Goal: Task Accomplishment & Management: Use online tool/utility

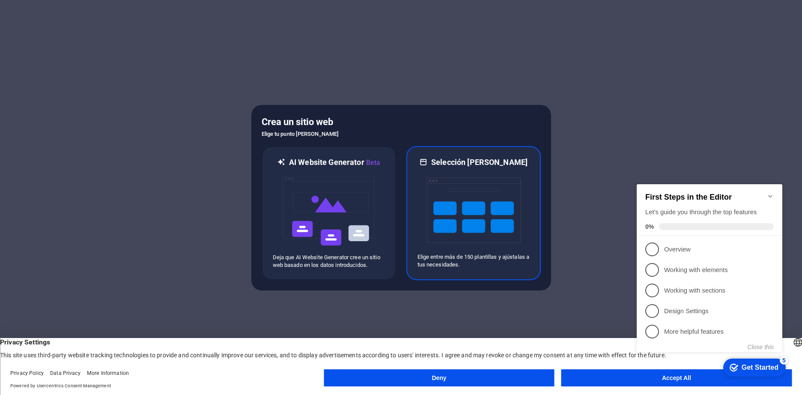
click at [456, 201] on img at bounding box center [473, 210] width 94 height 86
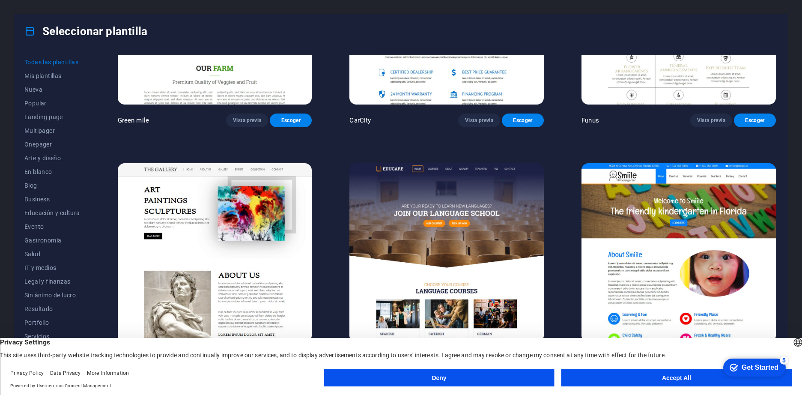
scroll to position [7020, 0]
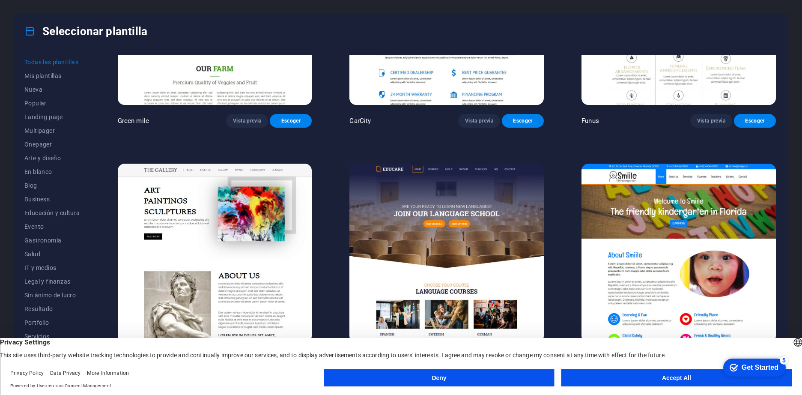
click at [477, 195] on img at bounding box center [446, 252] width 194 height 179
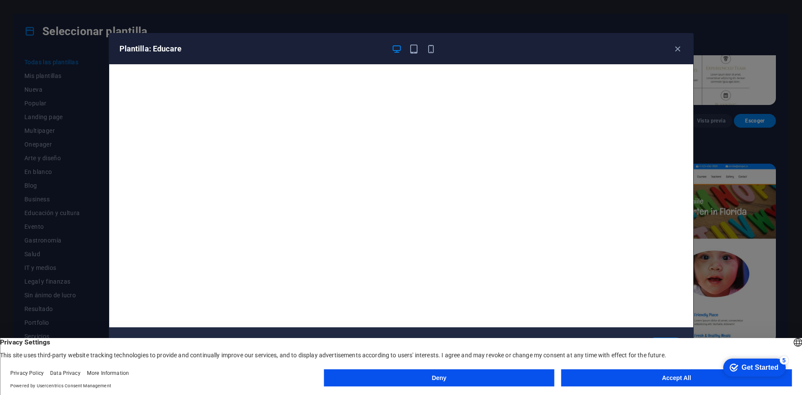
scroll to position [2, 0]
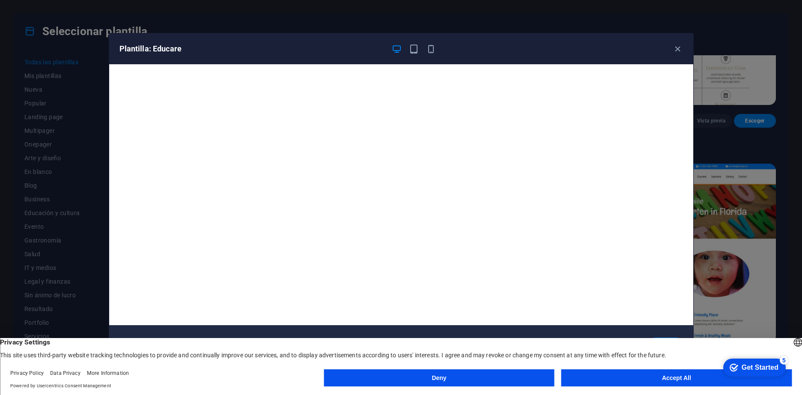
click at [642, 378] on button "Accept All" at bounding box center [676, 377] width 230 height 17
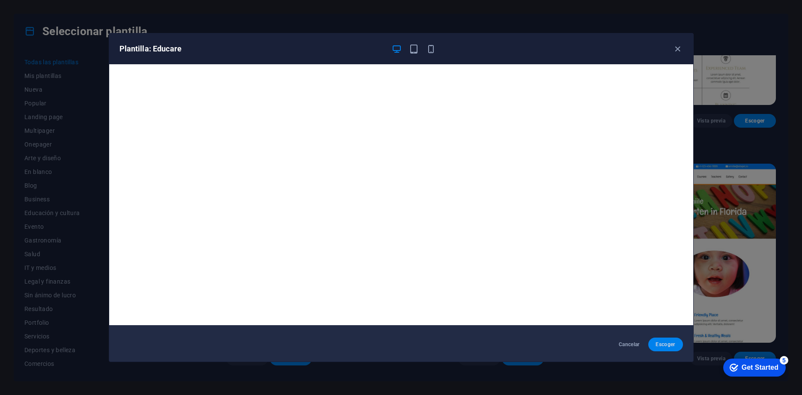
click at [662, 342] on span "Escoger" at bounding box center [665, 344] width 21 height 7
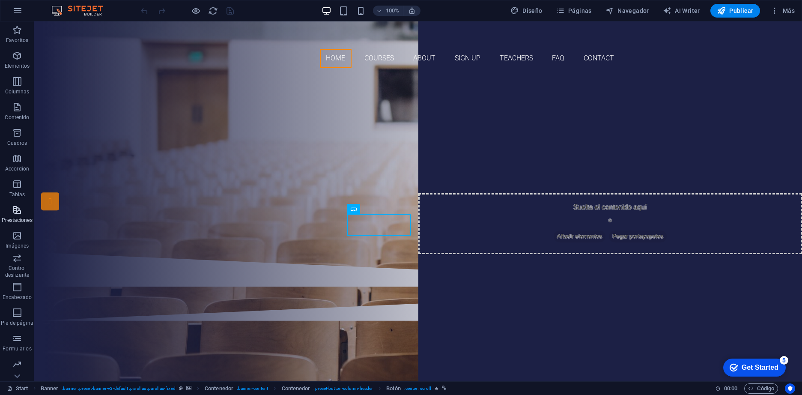
click at [13, 216] on span "Prestaciones" at bounding box center [17, 215] width 34 height 21
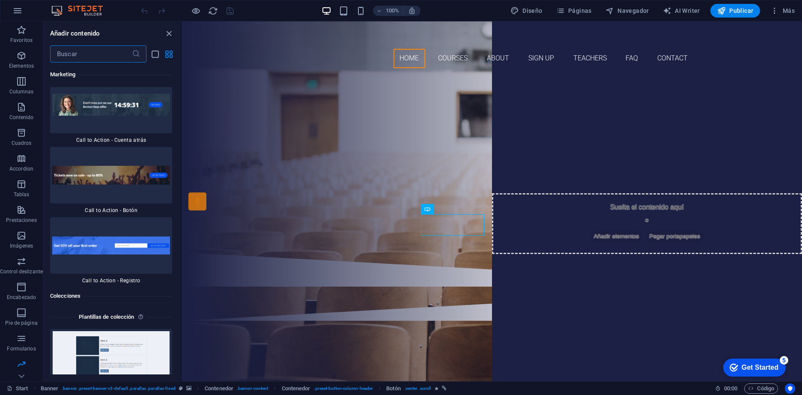
scroll to position [15489, 0]
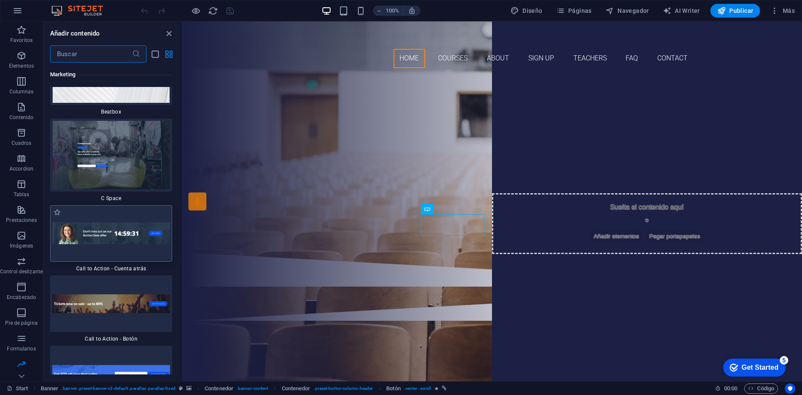
click at [95, 222] on img at bounding box center [111, 233] width 118 height 22
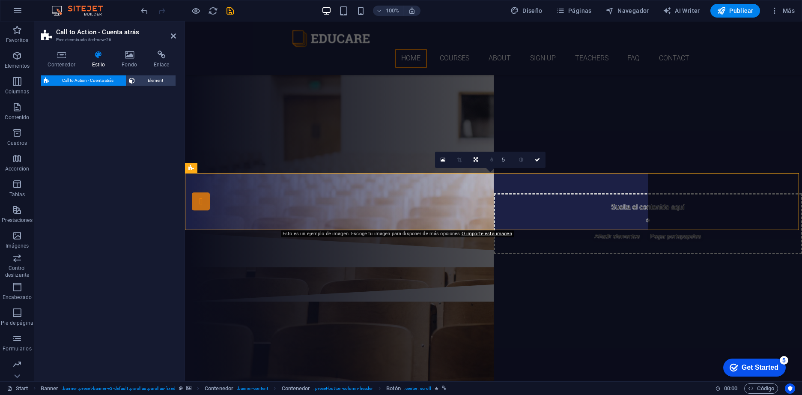
select select "rem"
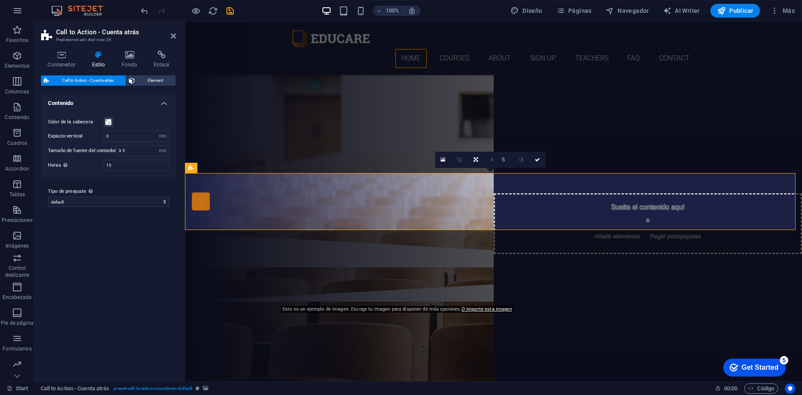
scroll to position [208, 0]
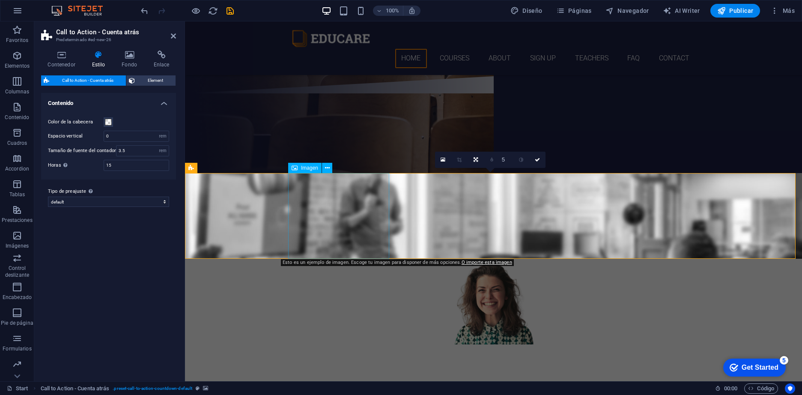
click at [338, 258] on figure at bounding box center [493, 301] width 404 height 86
click at [307, 168] on span "Imagen" at bounding box center [309, 167] width 17 height 5
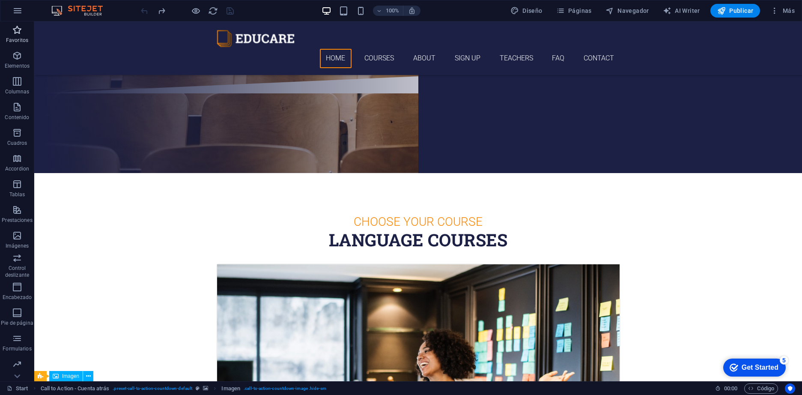
click at [21, 36] on span "Favoritos" at bounding box center [17, 35] width 34 height 21
click at [18, 54] on icon "button" at bounding box center [17, 55] width 10 height 10
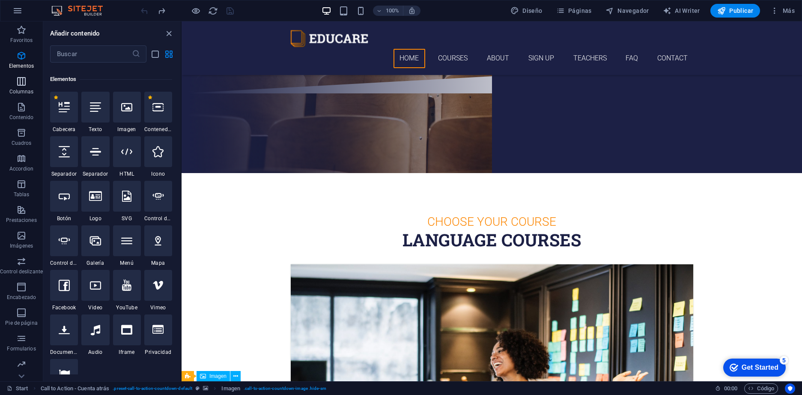
scroll to position [161, 0]
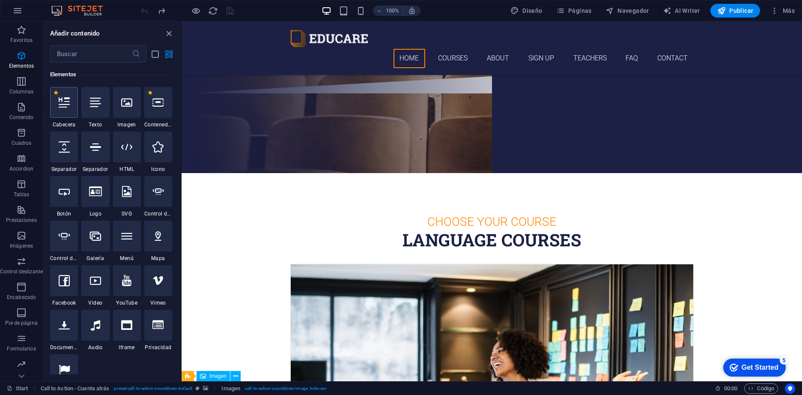
click at [65, 108] on div at bounding box center [64, 102] width 28 height 31
click at [490, 176] on div "+ Añadir sección" at bounding box center [491, 173] width 55 height 15
click at [495, 173] on div "+ Añadir sección" at bounding box center [491, 173] width 55 height 15
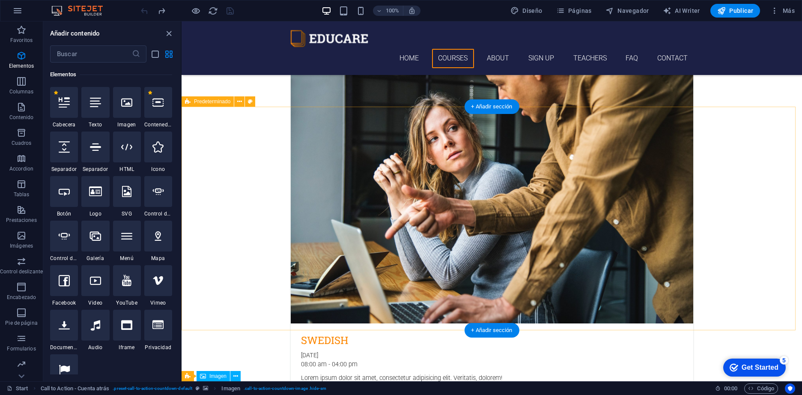
scroll to position [764, 0]
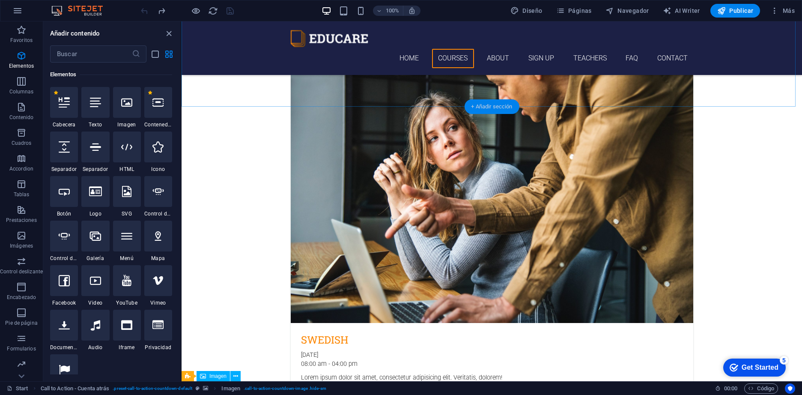
click at [474, 107] on div "+ Añadir sección" at bounding box center [491, 106] width 55 height 15
click at [482, 107] on div "+ Añadir sección" at bounding box center [491, 106] width 55 height 15
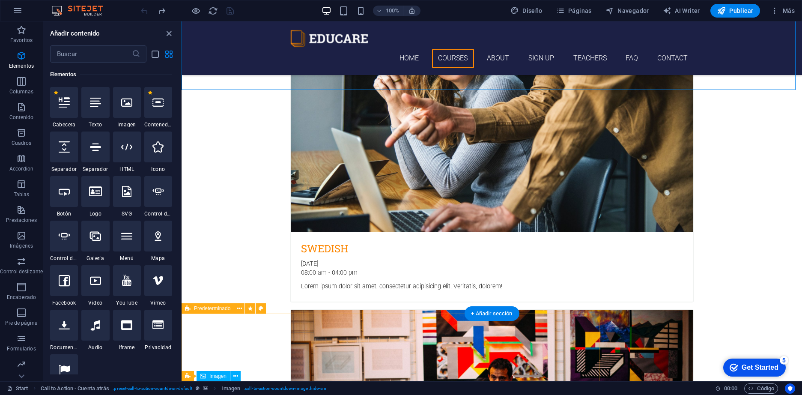
scroll to position [1021, 0]
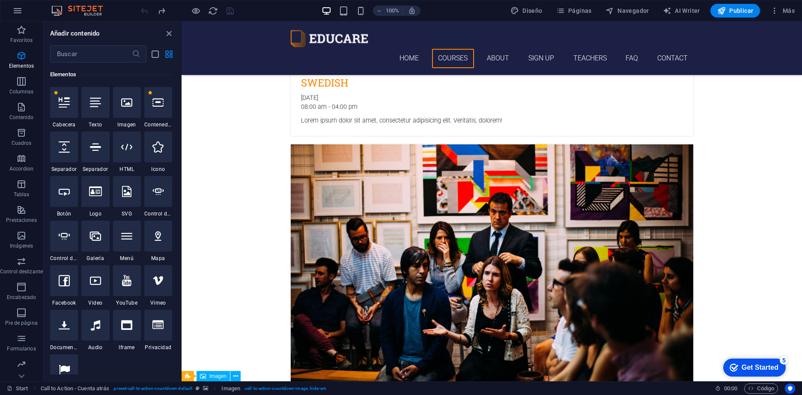
click at [755, 364] on div "Get Started" at bounding box center [759, 367] width 37 height 8
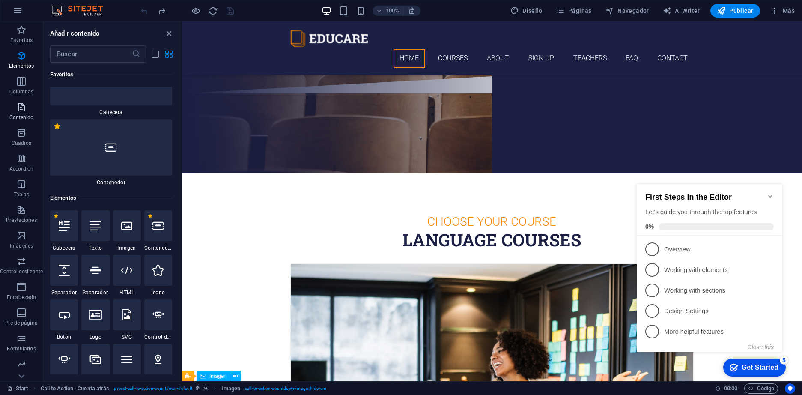
scroll to position [0, 0]
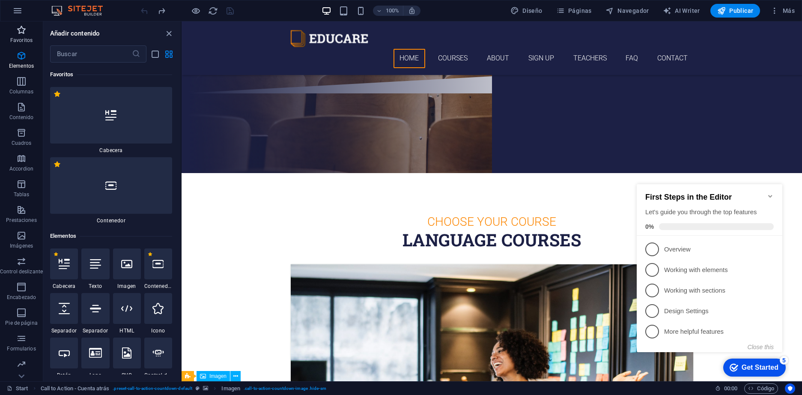
click at [24, 26] on icon "button" at bounding box center [21, 30] width 10 height 10
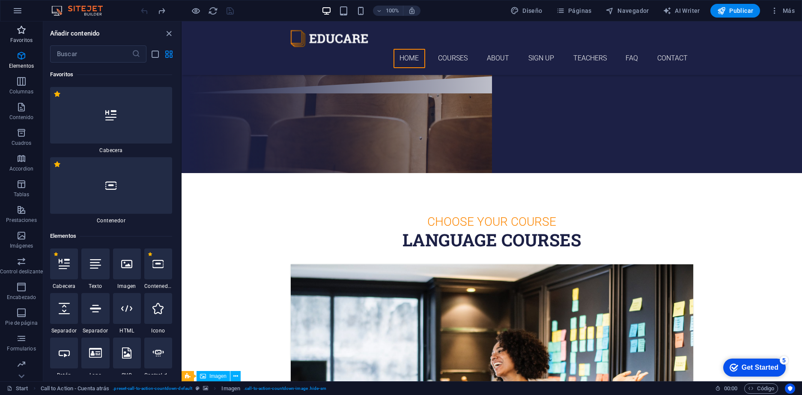
click at [21, 42] on p "Favoritos" at bounding box center [21, 40] width 22 height 7
click at [12, 92] on p "Columnas" at bounding box center [21, 91] width 24 height 7
click at [27, 88] on p "Columnas" at bounding box center [21, 91] width 24 height 7
click at [18, 83] on icon "button" at bounding box center [21, 81] width 10 height 10
click at [21, 105] on icon "button" at bounding box center [21, 107] width 10 height 10
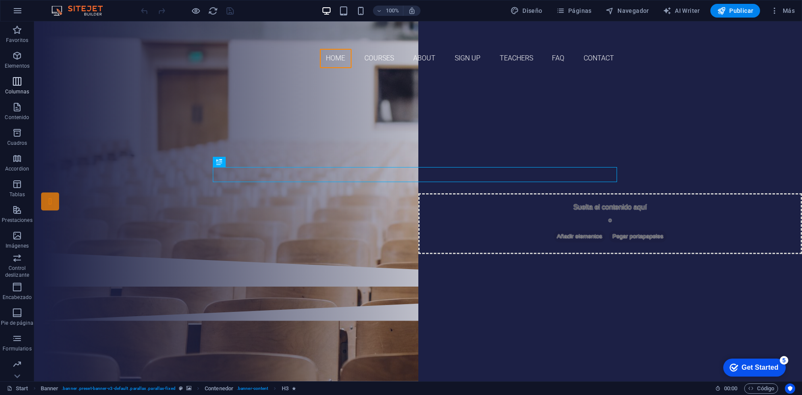
click at [9, 76] on button "Columnas" at bounding box center [17, 86] width 34 height 26
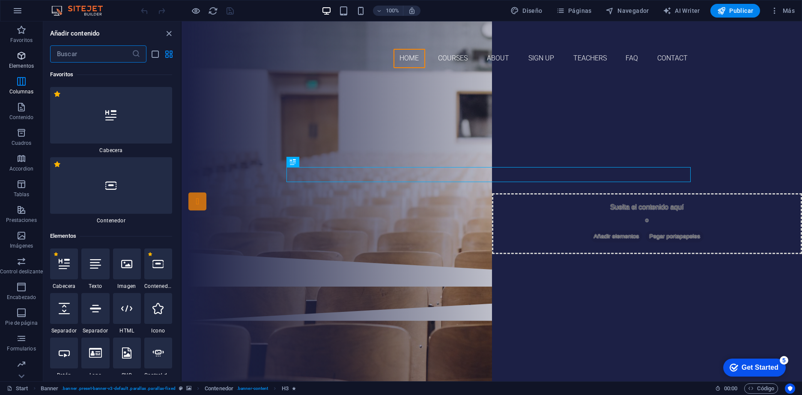
scroll to position [494, 0]
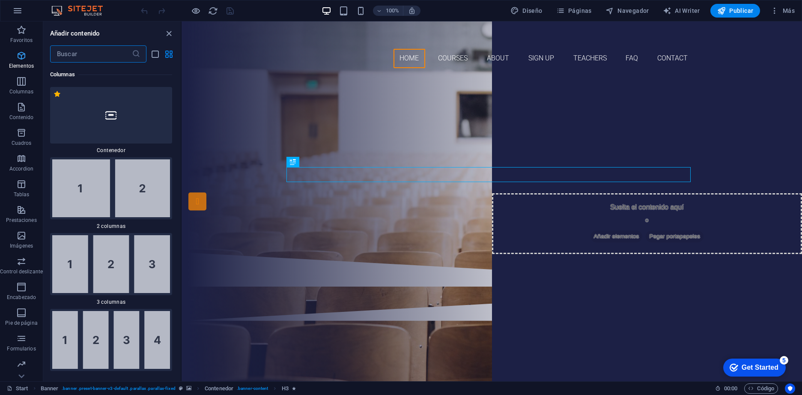
click at [20, 62] on span "Elementos" at bounding box center [21, 60] width 43 height 21
click at [18, 116] on p "Contenido" at bounding box center [21, 117] width 24 height 7
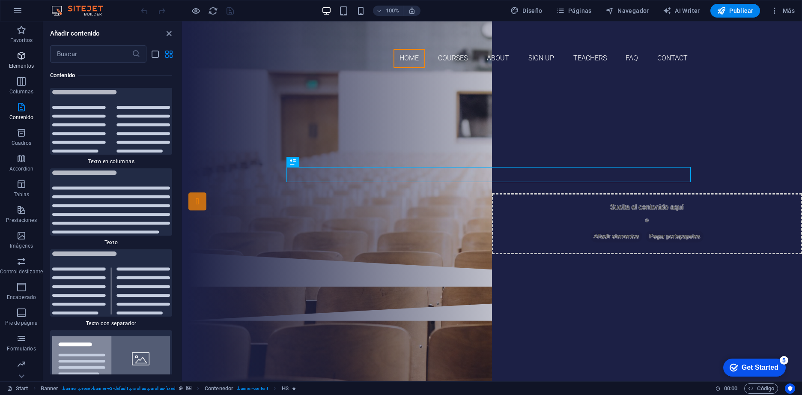
click at [19, 59] on icon "button" at bounding box center [21, 55] width 10 height 10
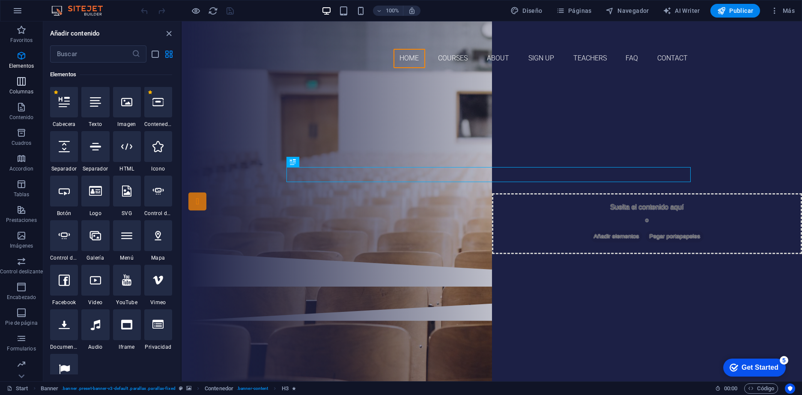
scroll to position [161, 0]
click at [24, 166] on p "Accordion" at bounding box center [21, 168] width 24 height 7
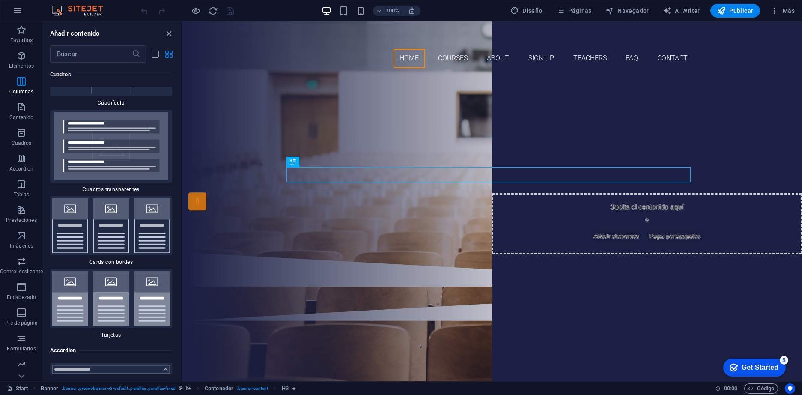
scroll to position [5316, 0]
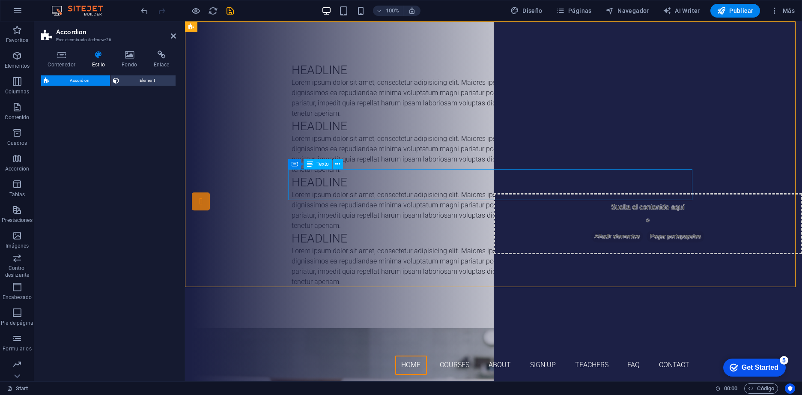
select select "rem"
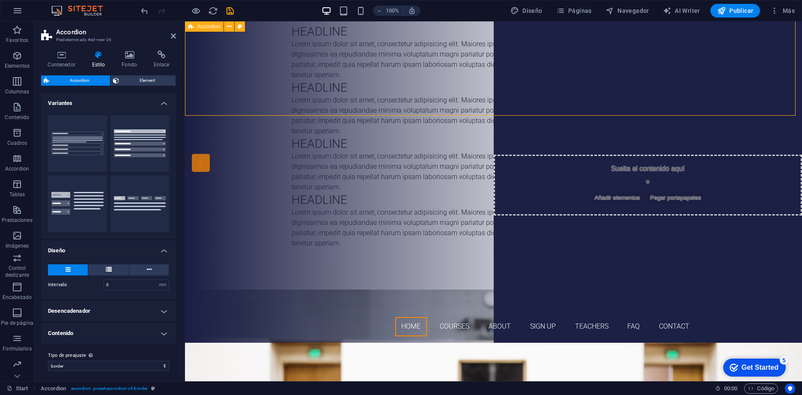
scroll to position [0, 0]
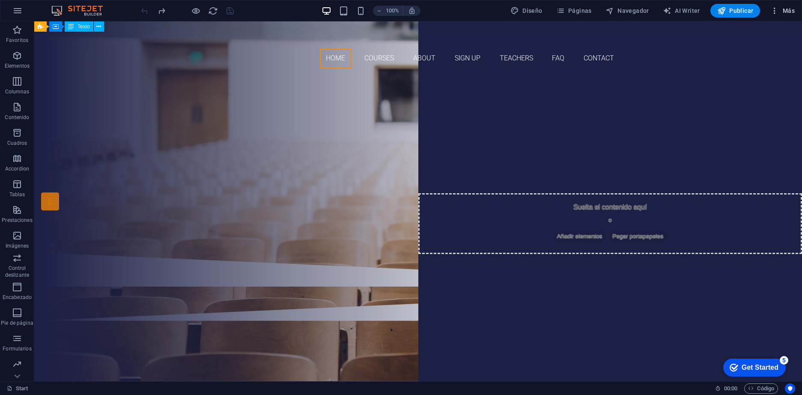
click at [771, 7] on icon "button" at bounding box center [774, 10] width 9 height 9
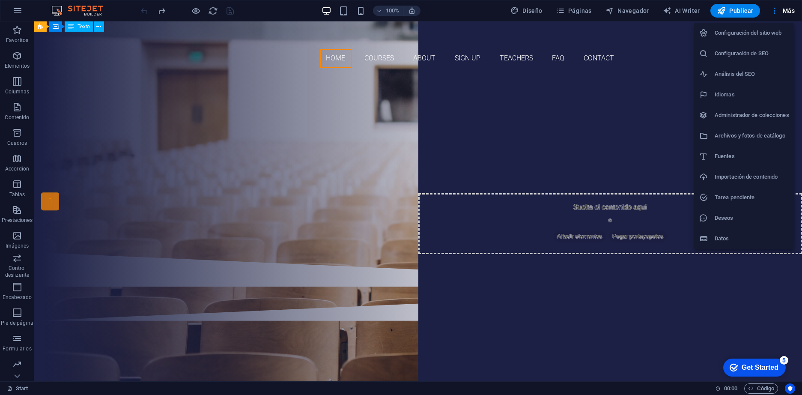
click at [740, 14] on div at bounding box center [401, 197] width 802 height 395
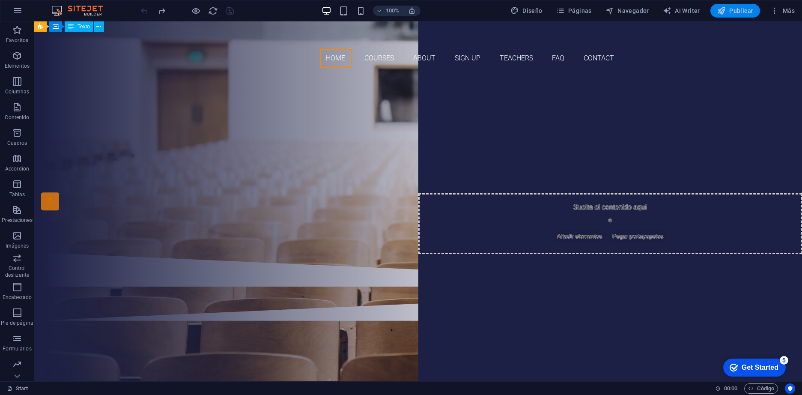
click at [742, 9] on span "Publicar" at bounding box center [735, 10] width 36 height 9
